Goal: Contribute content

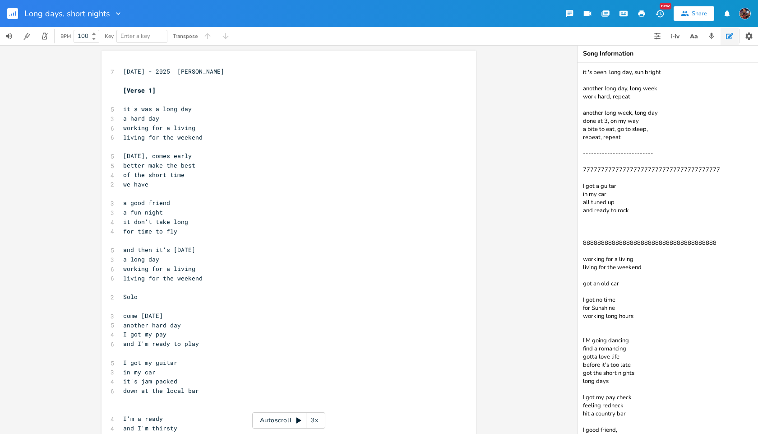
scroll to position [2, 0]
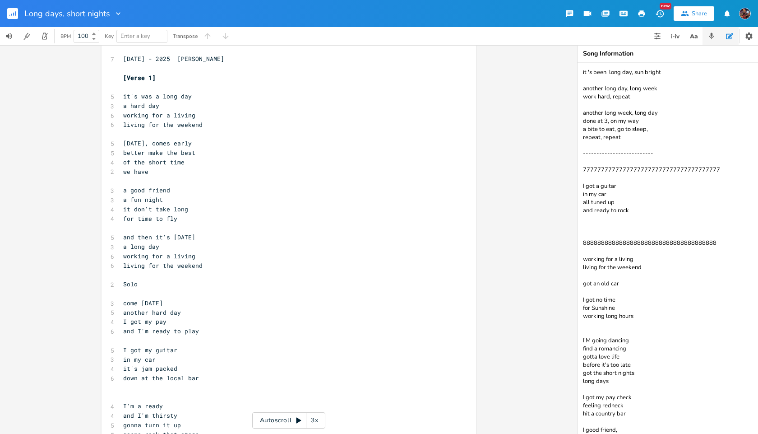
click at [714, 34] on icon "button" at bounding box center [711, 36] width 8 height 8
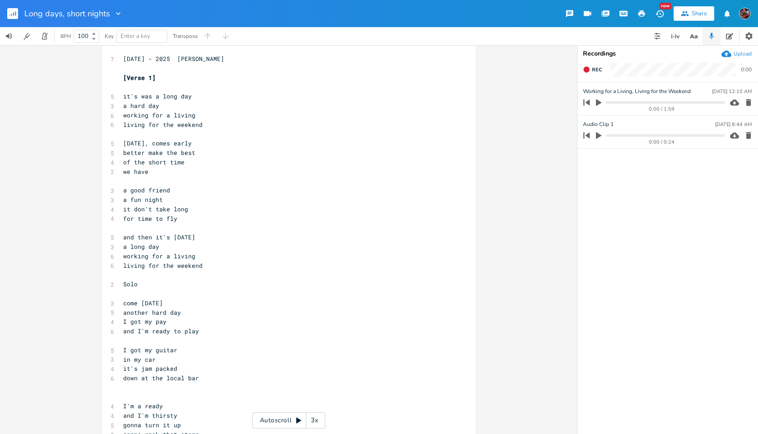
click at [315, 420] on div "3x" at bounding box center [314, 420] width 16 height 16
click at [315, 420] on div "4x" at bounding box center [314, 420] width 16 height 16
click at [315, 420] on div "5x" at bounding box center [314, 420] width 16 height 16
click at [598, 103] on icon "button" at bounding box center [598, 102] width 5 height 7
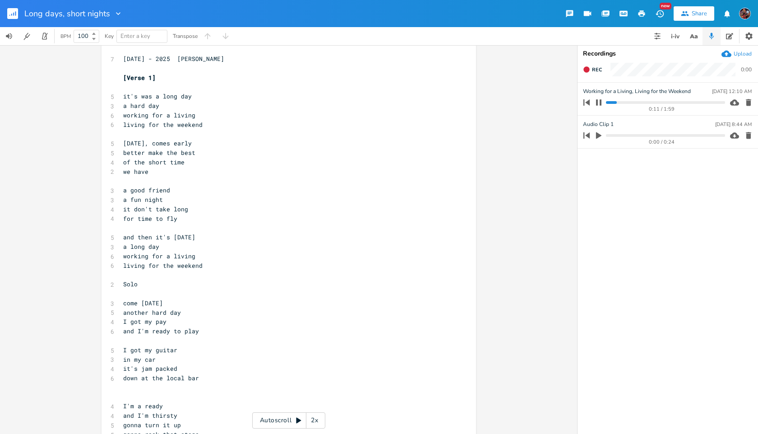
click at [296, 419] on icon at bounding box center [298, 420] width 5 height 6
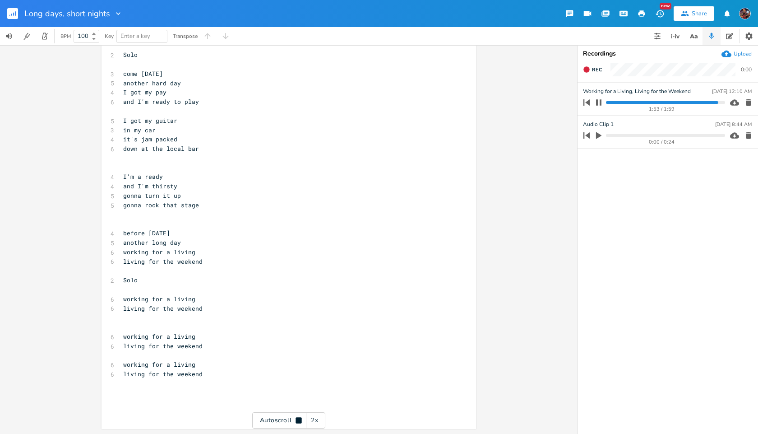
scroll to position [242, 0]
click at [297, 420] on icon at bounding box center [299, 420] width 6 height 6
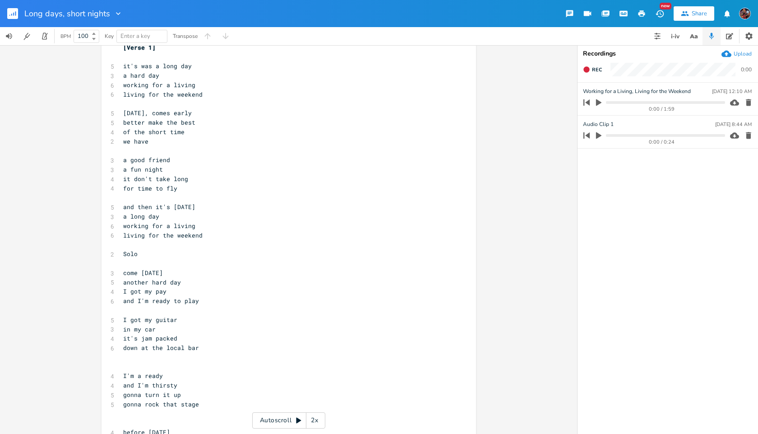
scroll to position [45, 0]
click at [152, 137] on pre "we have" at bounding box center [284, 138] width 326 height 9
type textarea "(left)"
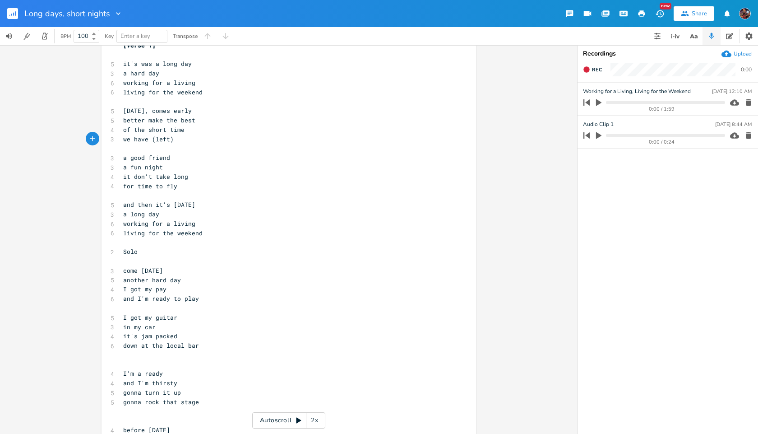
click at [148, 138] on span "we have (left)" at bounding box center [148, 139] width 51 height 8
click at [239, 143] on pre "we have (left)" at bounding box center [284, 138] width 326 height 9
drag, startPoint x: 127, startPoint y: 157, endPoint x: 121, endPoint y: 156, distance: 5.9
click at [123, 156] on span "a good friend" at bounding box center [146, 157] width 47 height 8
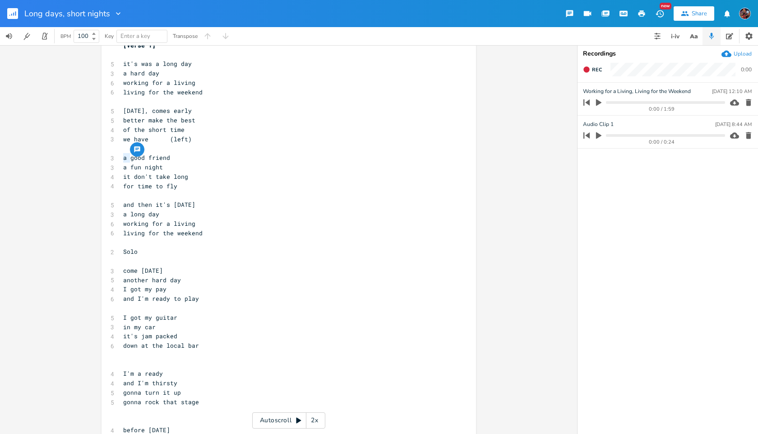
type textarea "a"
click at [123, 156] on span "a good friend" at bounding box center [146, 157] width 47 height 8
type textarea "a"
click at [123, 156] on span "a good friend" at bounding box center [146, 157] width 47 height 8
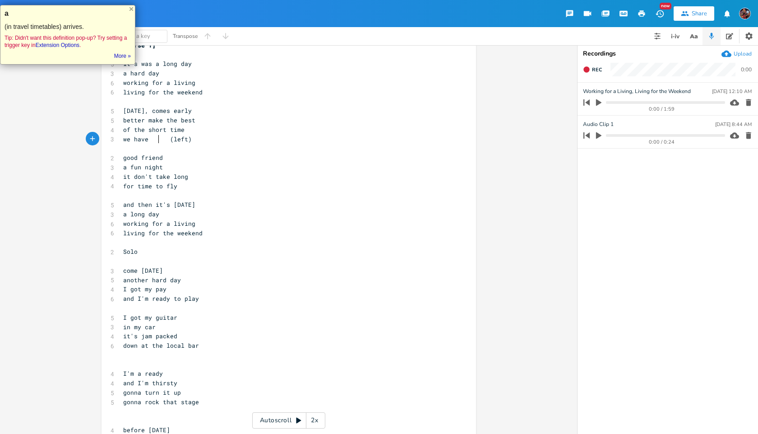
click at [156, 140] on span "we have (left)" at bounding box center [157, 139] width 69 height 8
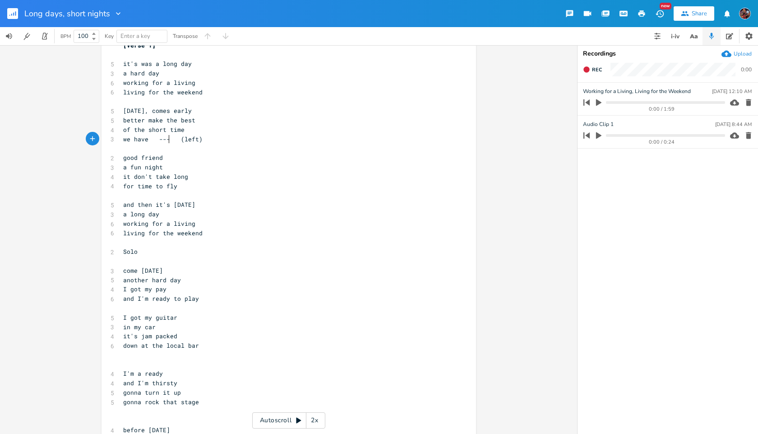
type textarea "----"
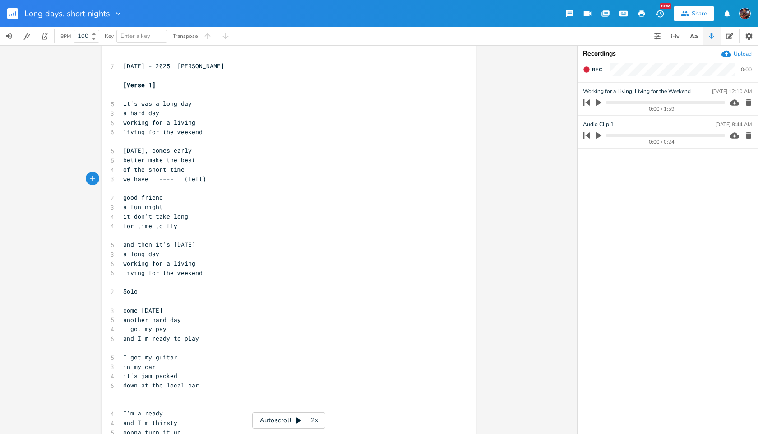
scroll to position [0, 0]
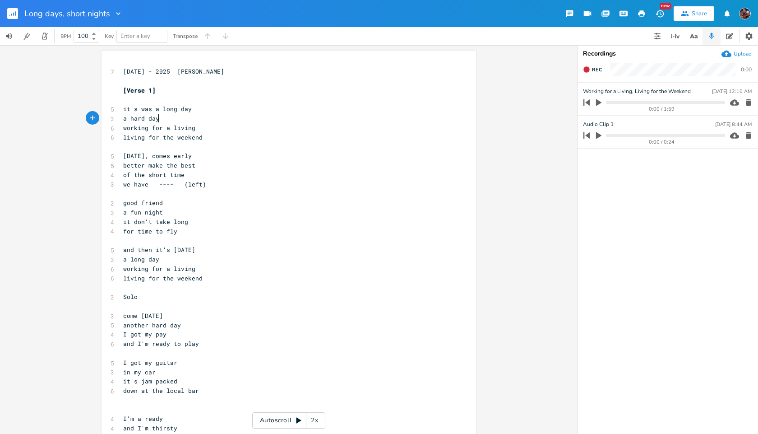
click at [261, 115] on pre "a hard day" at bounding box center [284, 118] width 326 height 9
click at [268, 105] on pre "it's was a long day" at bounding box center [284, 108] width 326 height 9
type textarea "(timing of echo) add a chance or something new inforn"
type textarea "mation"
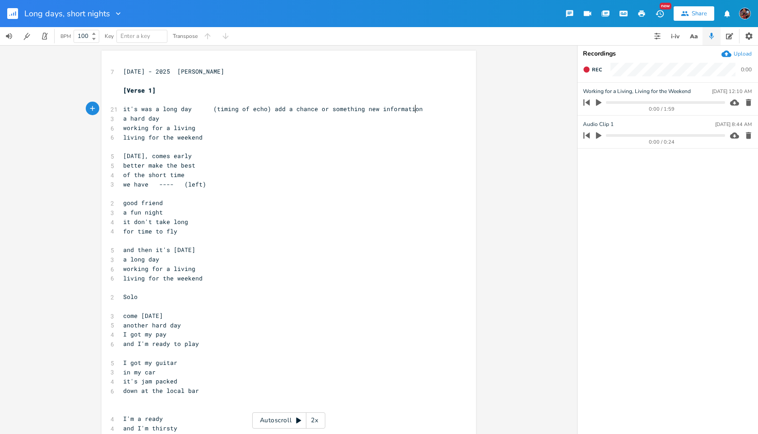
scroll to position [0, 18]
click at [219, 121] on pre "a hard day" at bounding box center [284, 118] width 326 height 9
type textarea "( on guitar quantize it / bring it in time)"
